Goal: Check status: Check status

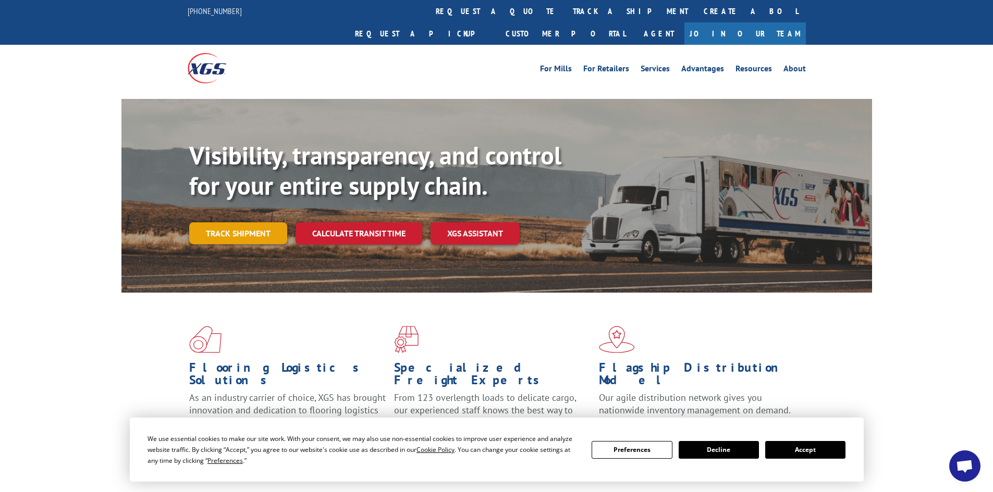
click at [258, 223] on link "Track shipment" at bounding box center [238, 234] width 98 height 22
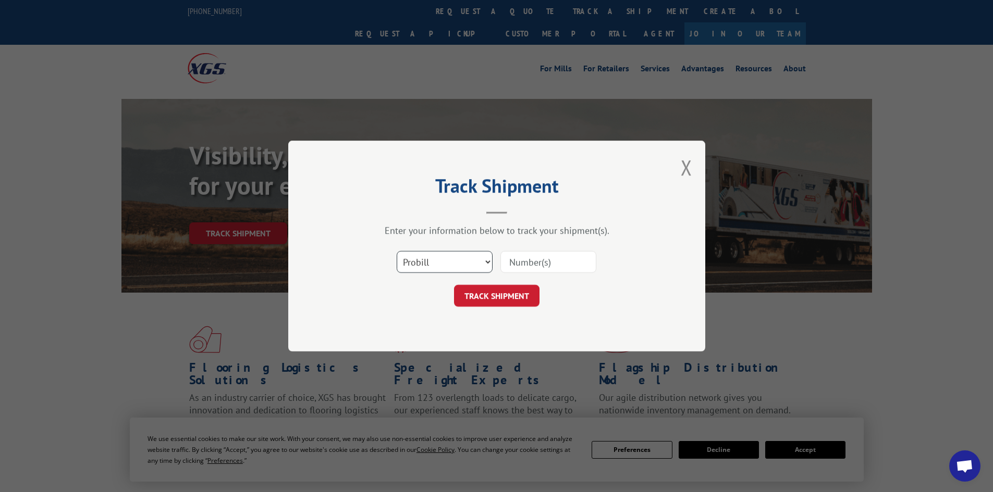
click at [474, 261] on select "Select category... Probill BOL PO" at bounding box center [445, 262] width 96 height 22
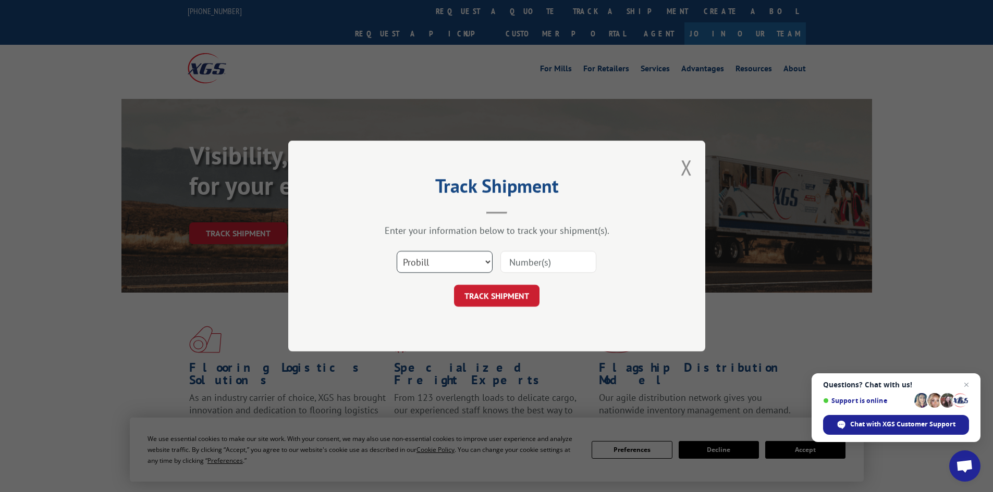
select select "po"
click at [397, 251] on select "Select category... Probill BOL PO" at bounding box center [445, 262] width 96 height 22
click at [528, 251] on input at bounding box center [548, 262] width 96 height 22
click at [525, 258] on input at bounding box center [548, 262] width 96 height 22
paste input "17341929"
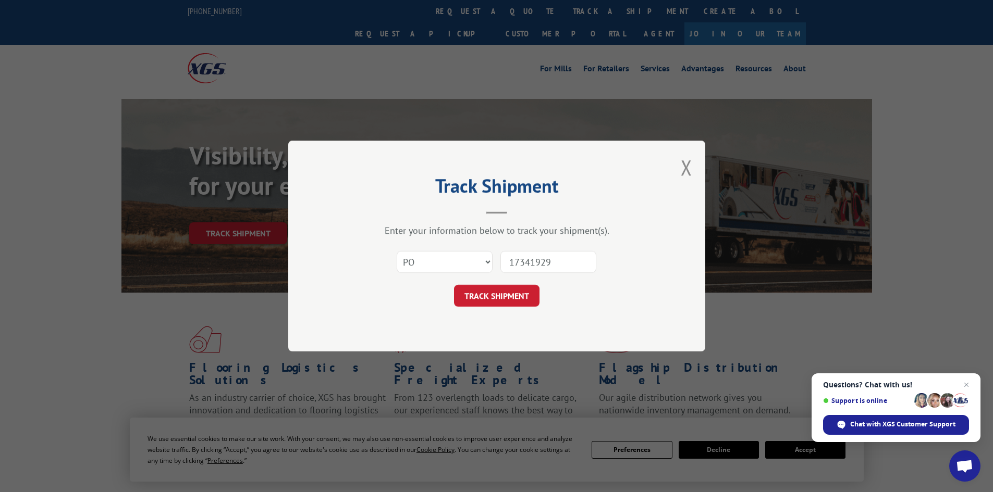
type input "17341929"
click at [454, 285] on button "TRACK SHIPMENT" at bounding box center [496, 296] width 85 height 22
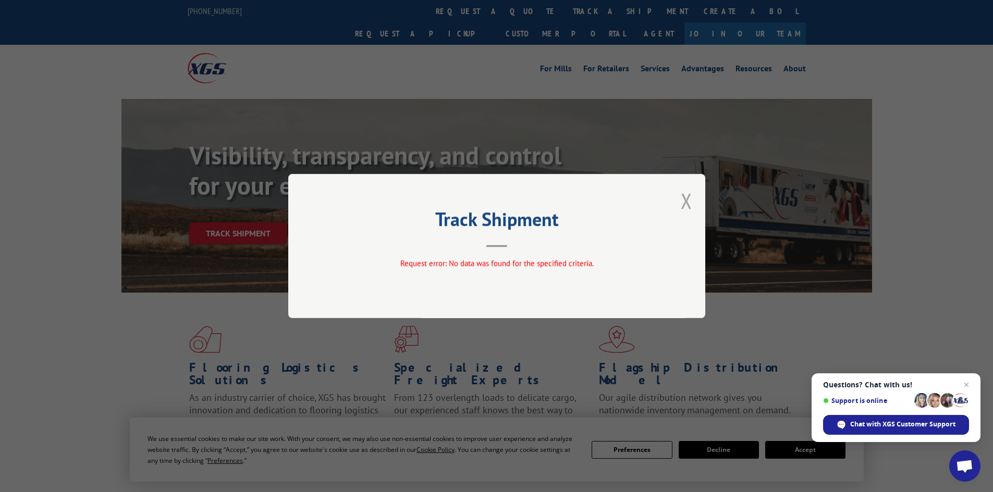
click at [681, 199] on button "Close modal" at bounding box center [686, 201] width 11 height 28
